Goal: Find specific page/section: Find specific page/section

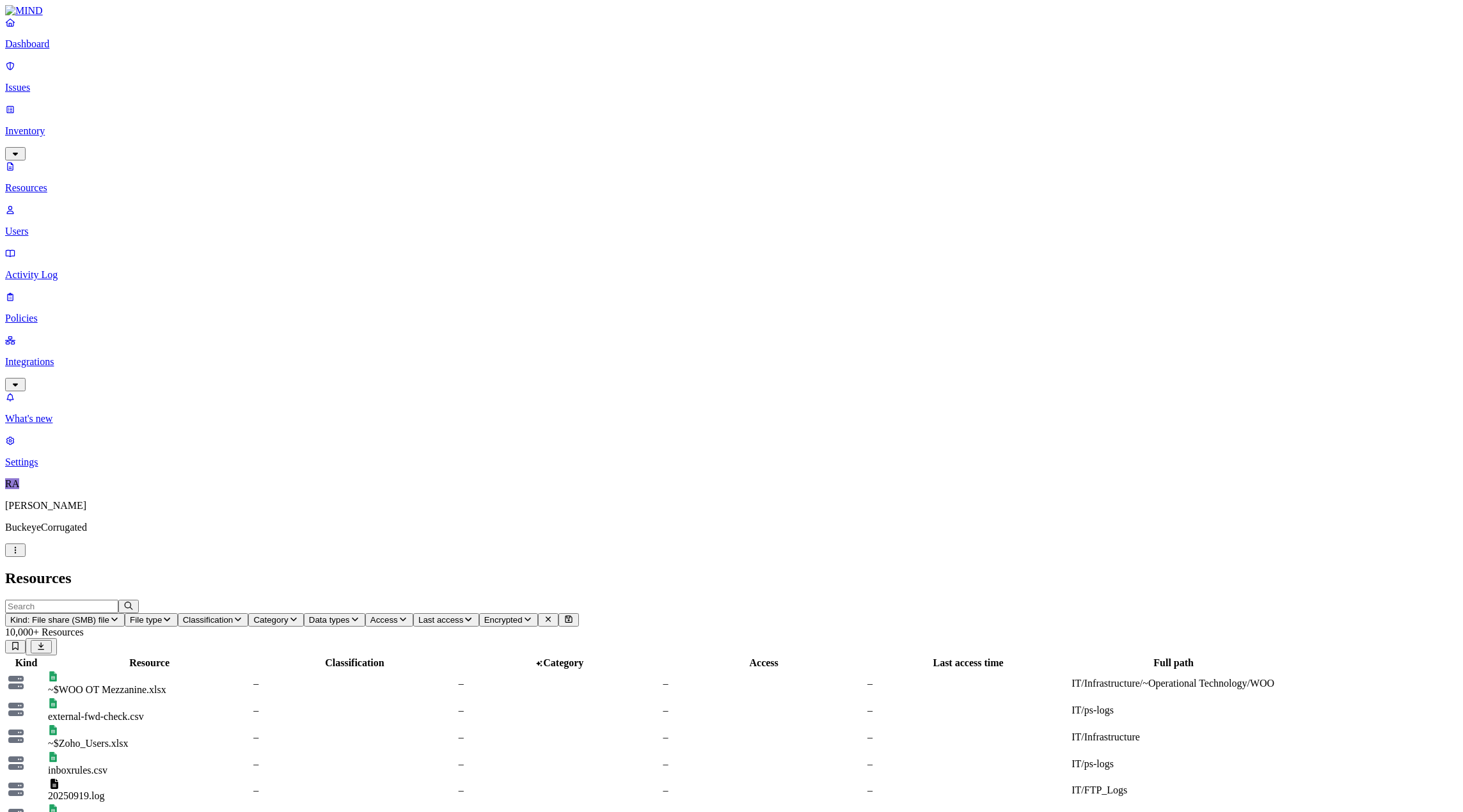
click at [61, 226] on p "Users" at bounding box center [731, 231] width 1453 height 11
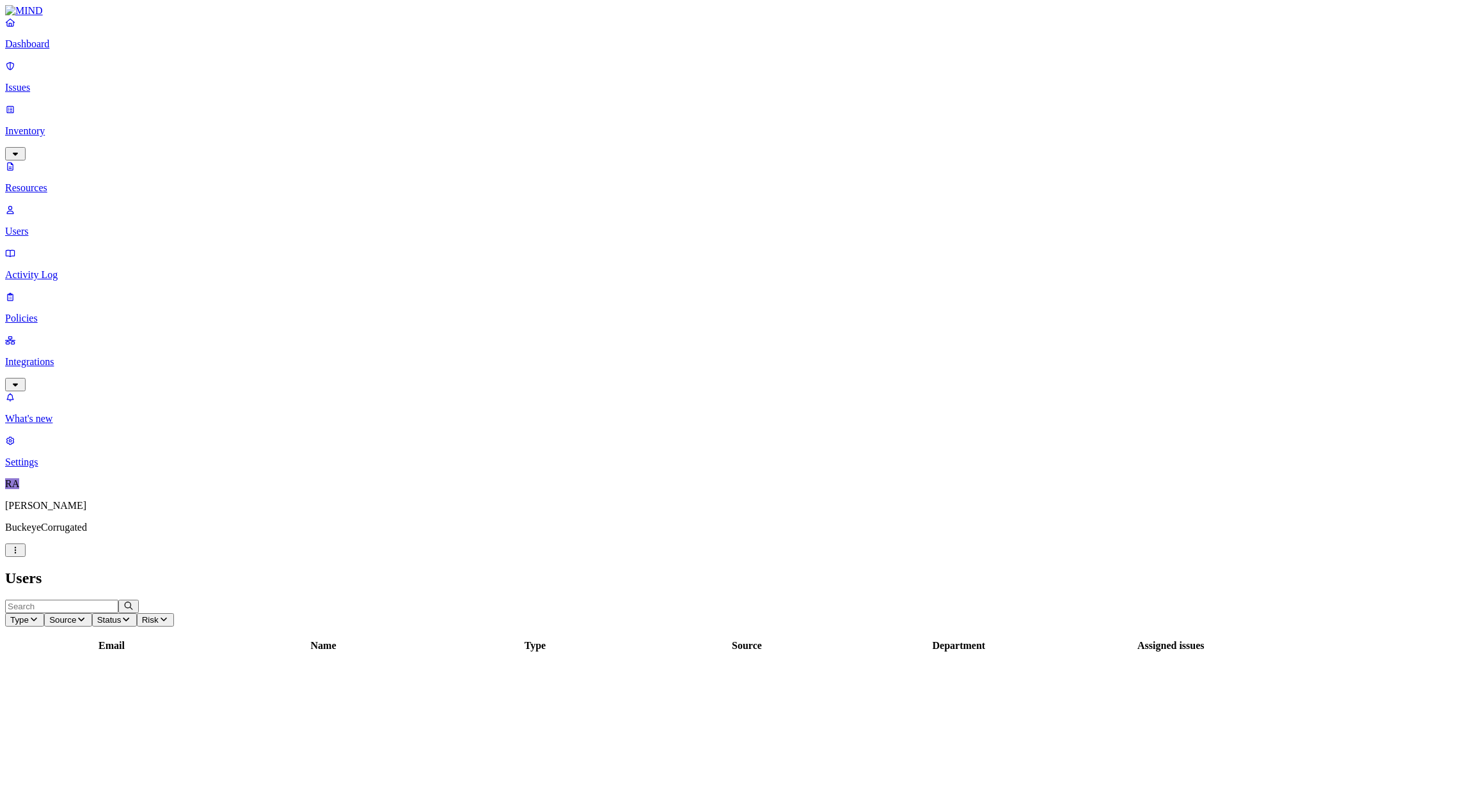
click at [65, 182] on p "Resources" at bounding box center [731, 188] width 1453 height 11
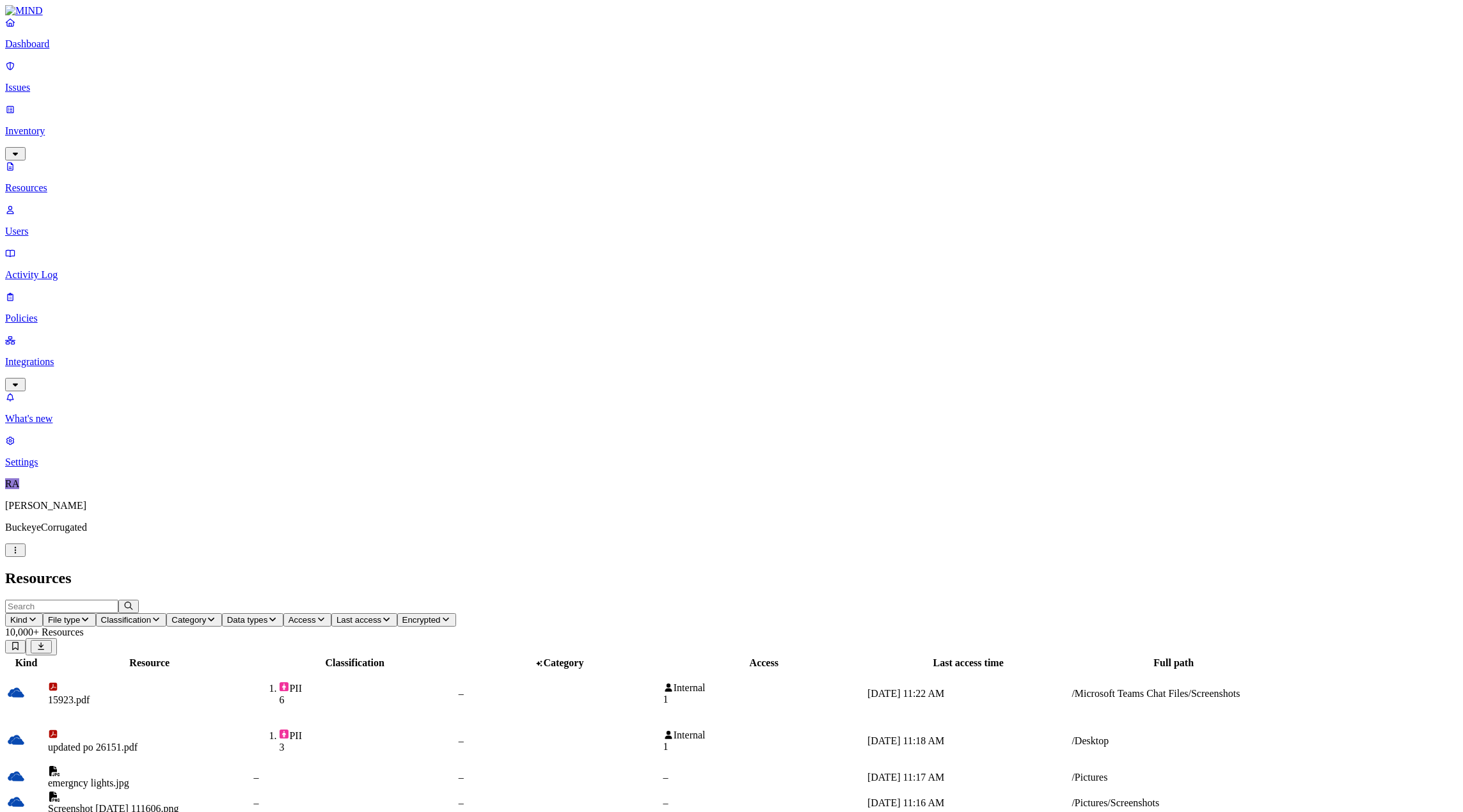
click at [28, 615] on span "Kind" at bounding box center [19, 619] width 17 height 10
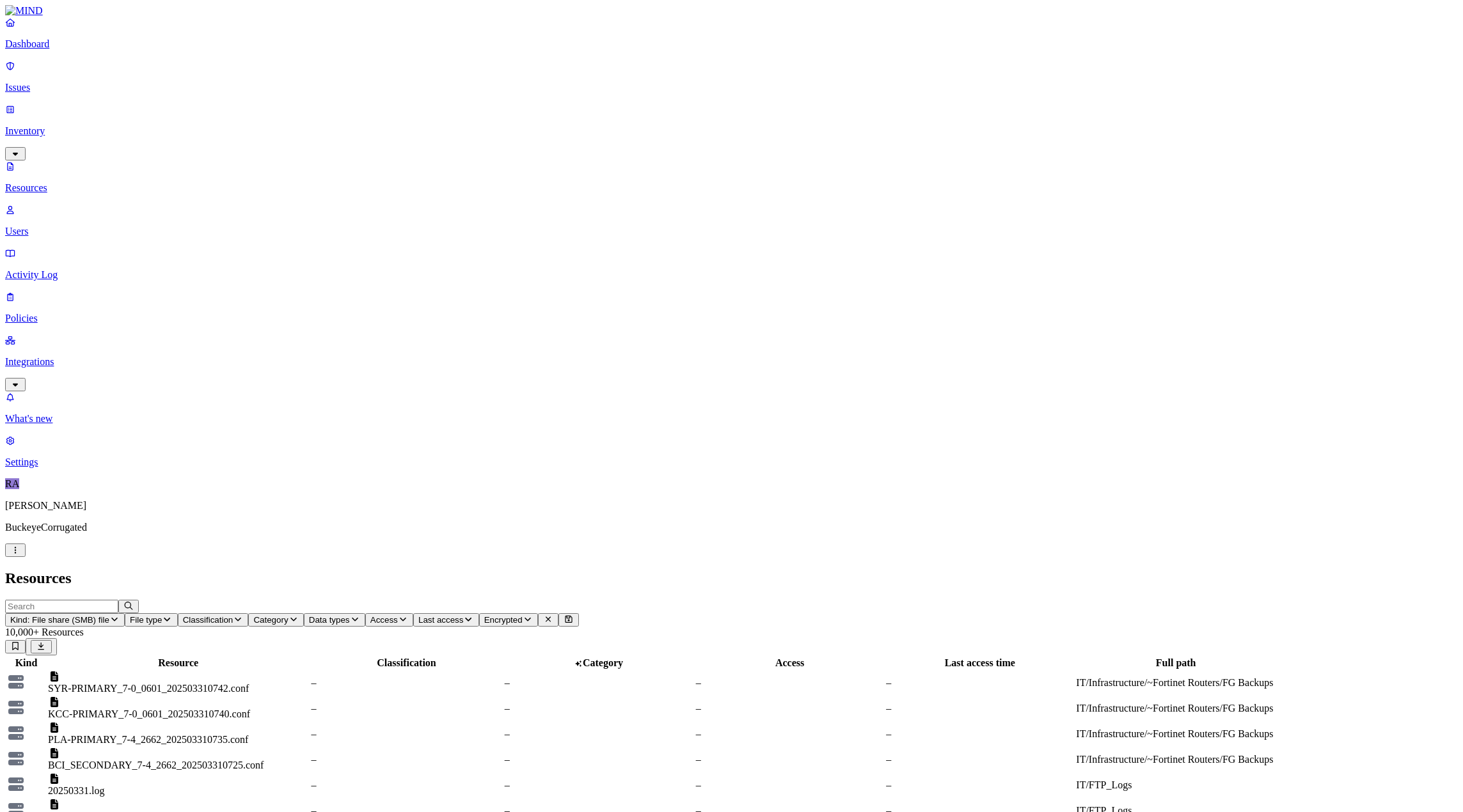
scroll to position [79, 0]
